Goal: Check status: Check status

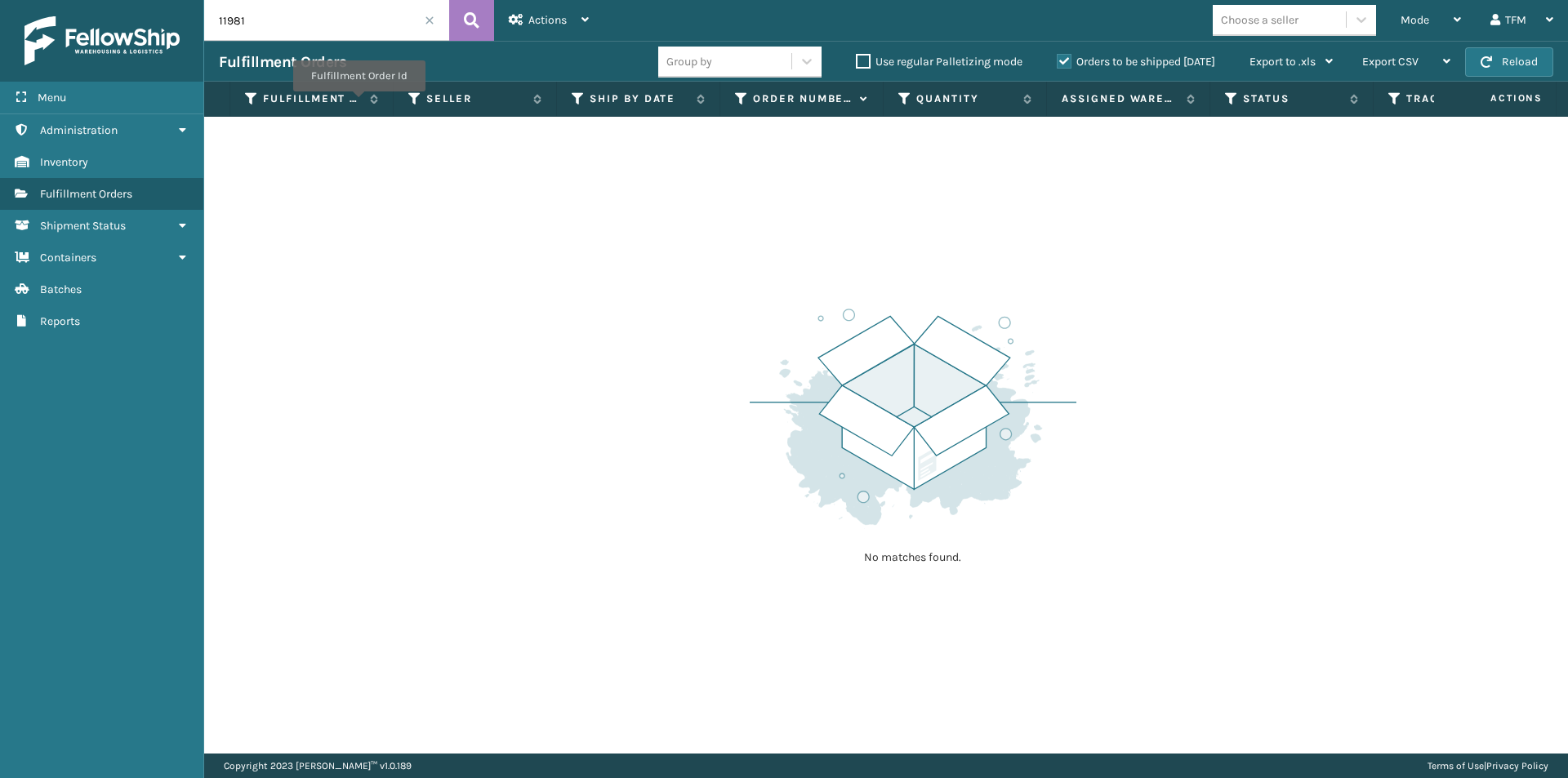
click at [429, 26] on input "11981" at bounding box center [326, 20] width 245 height 41
click at [429, 22] on span at bounding box center [429, 21] width 10 height 10
